Goal: Information Seeking & Learning: Learn about a topic

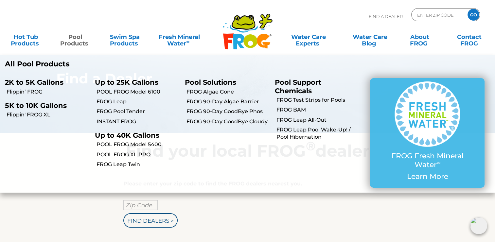
click at [76, 43] on link "Pool Products" at bounding box center [75, 36] width 39 height 13
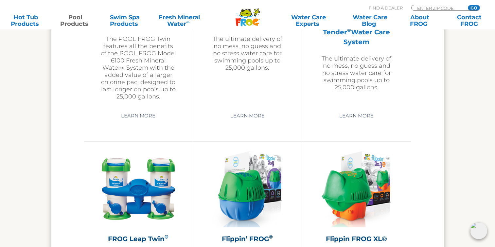
scroll to position [1419, 0]
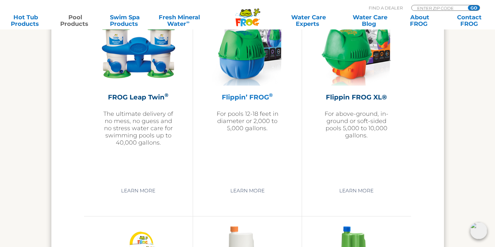
click at [248, 73] on img at bounding box center [247, 48] width 70 height 76
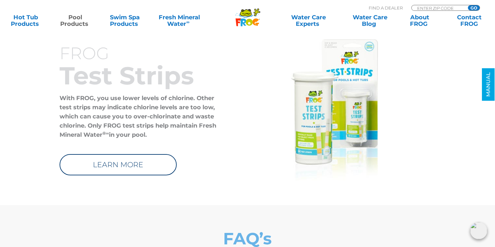
scroll to position [1986, 0]
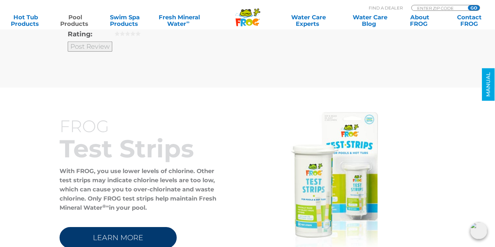
click at [115, 232] on link "LEARN MORE" at bounding box center [118, 237] width 117 height 21
